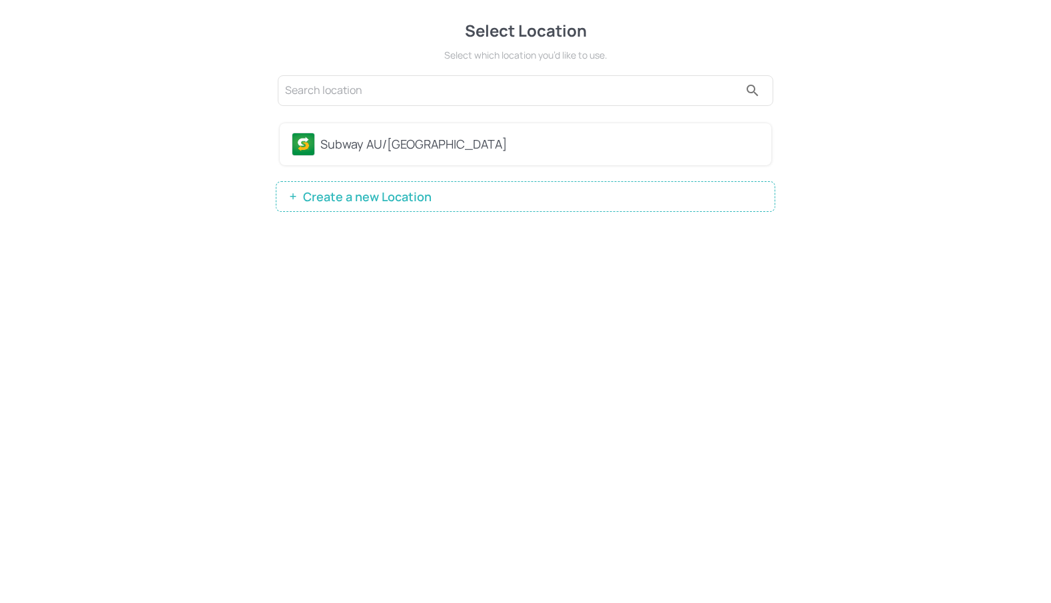
click at [356, 161] on div "Subway AU/[GEOGRAPHIC_DATA]" at bounding box center [526, 144] width 492 height 42
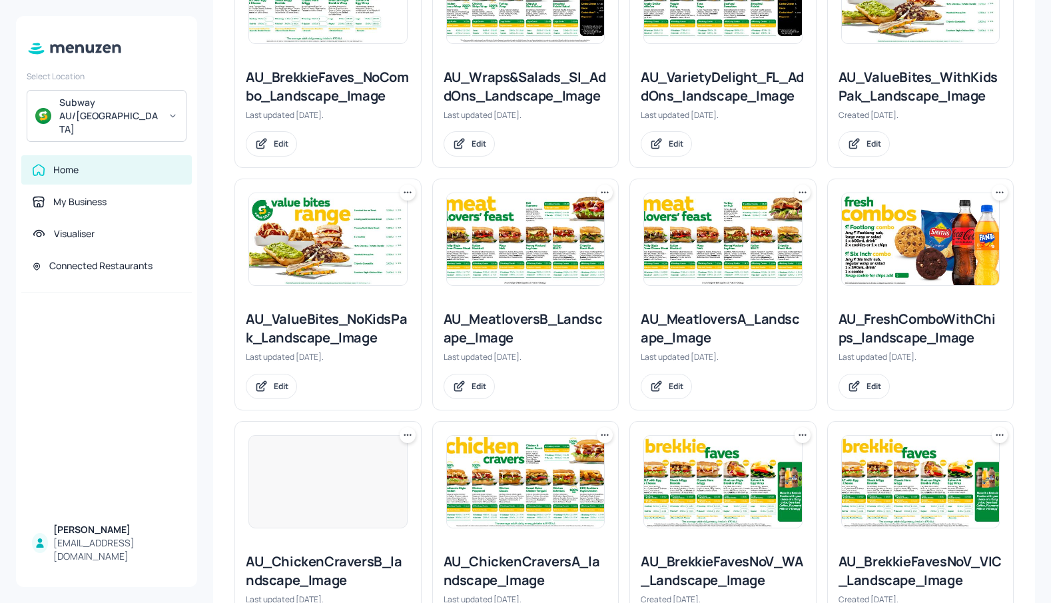
scroll to position [466, 0]
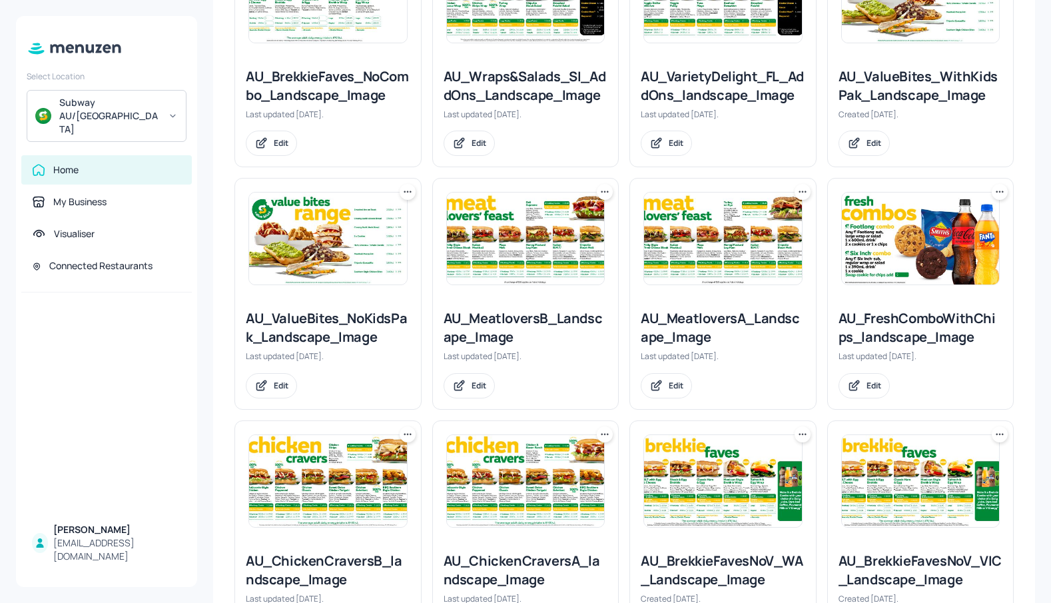
click at [909, 241] on img at bounding box center [921, 239] width 158 height 92
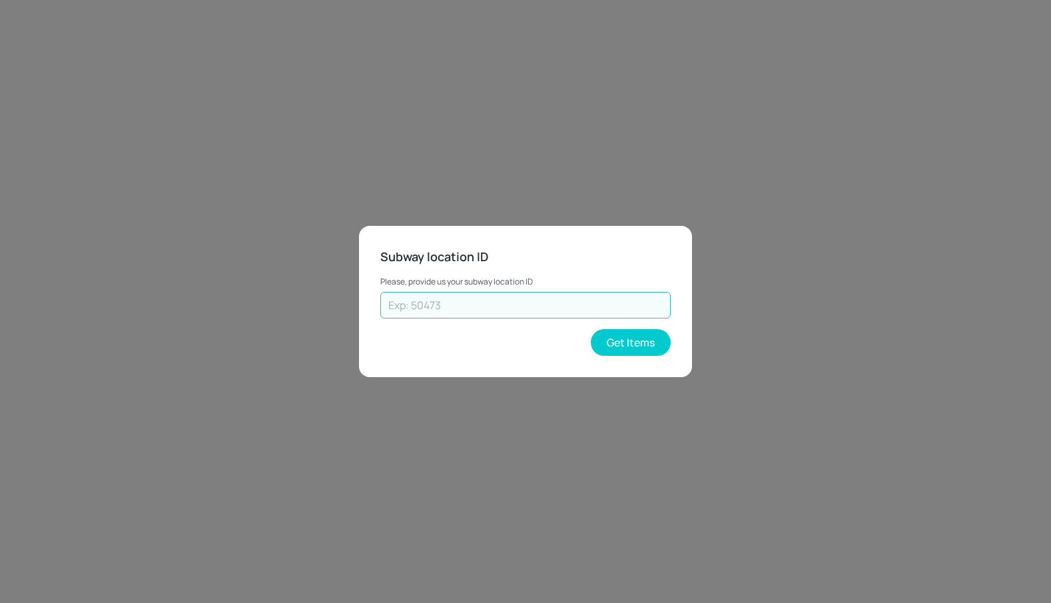
click at [531, 303] on input "text" at bounding box center [525, 305] width 290 height 27
type input "27592"
click at [630, 340] on button "Get Items" at bounding box center [631, 342] width 80 height 27
